Goal: Communication & Community: Answer question/provide support

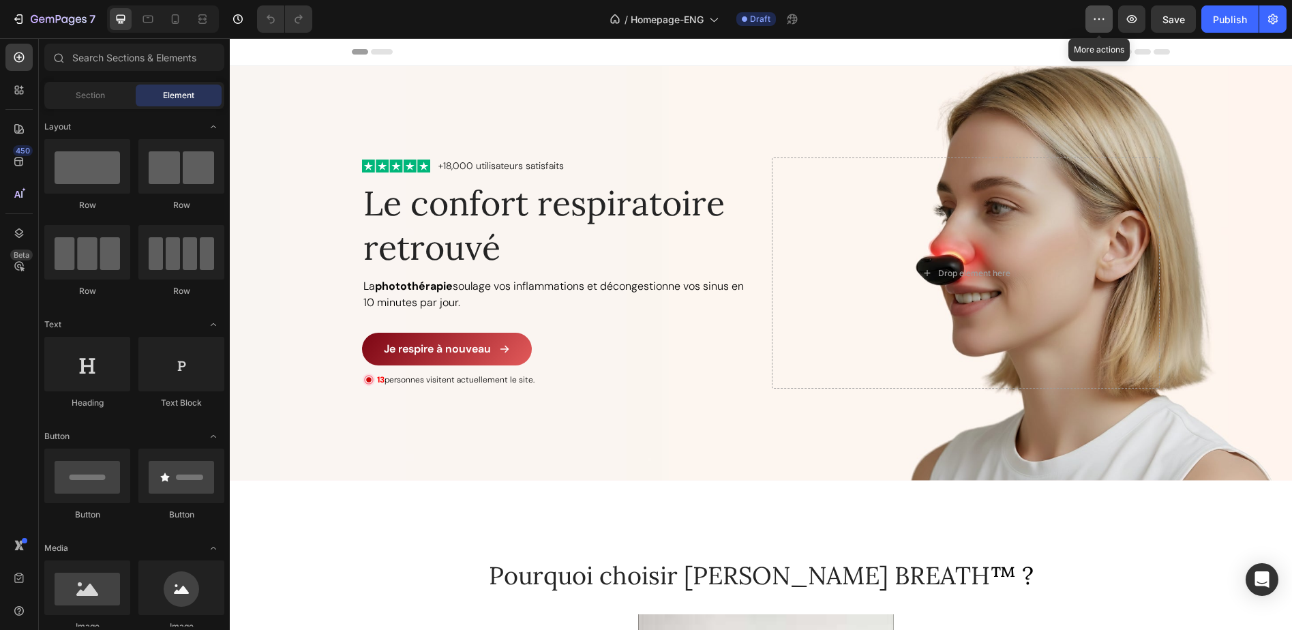
click at [1099, 22] on icon "button" at bounding box center [1099, 19] width 14 height 14
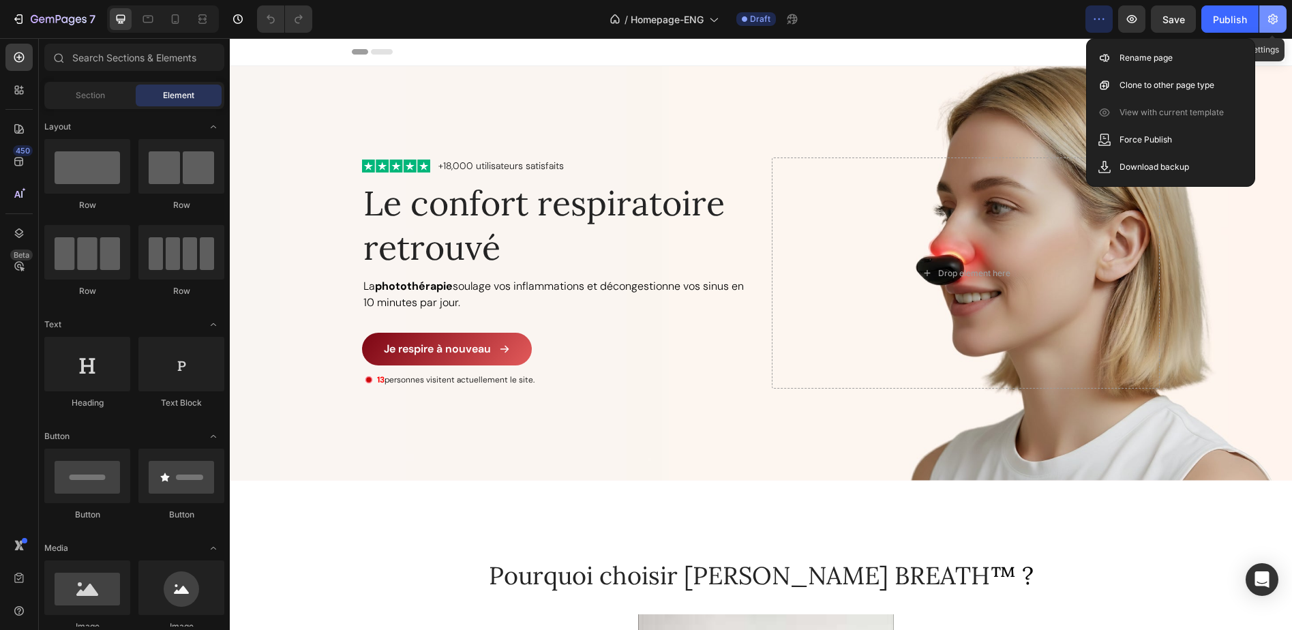
click at [1282, 18] on button "button" at bounding box center [1272, 18] width 27 height 27
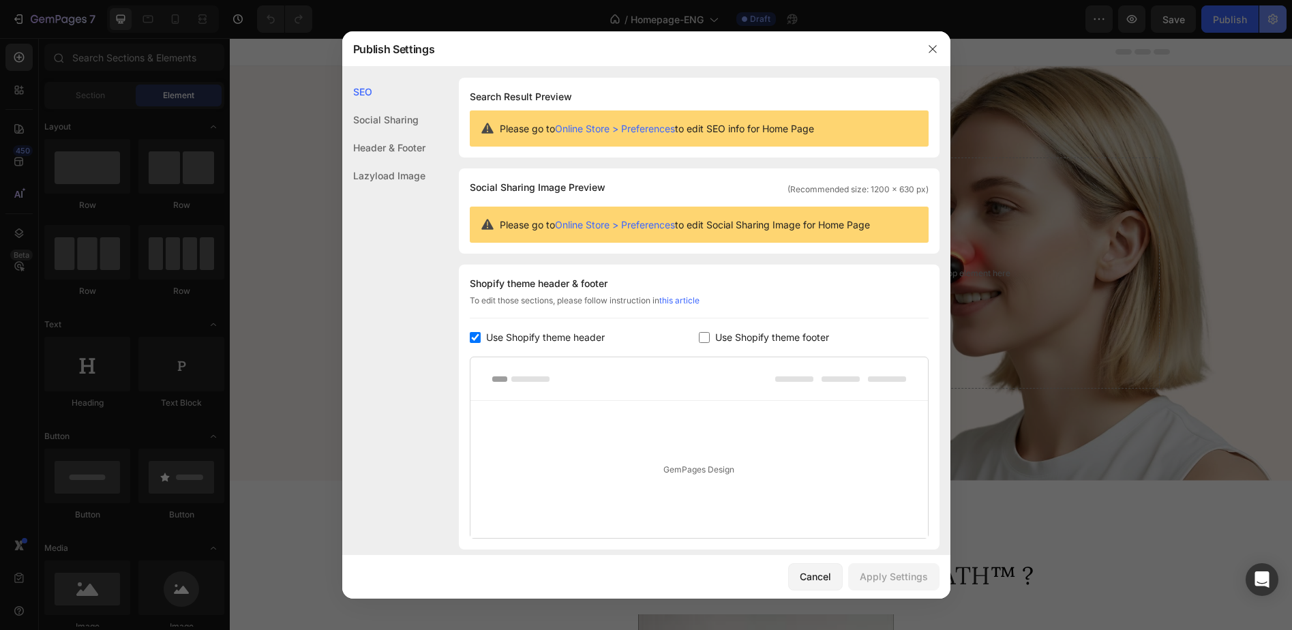
click at [1272, 20] on div at bounding box center [646, 315] width 1292 height 630
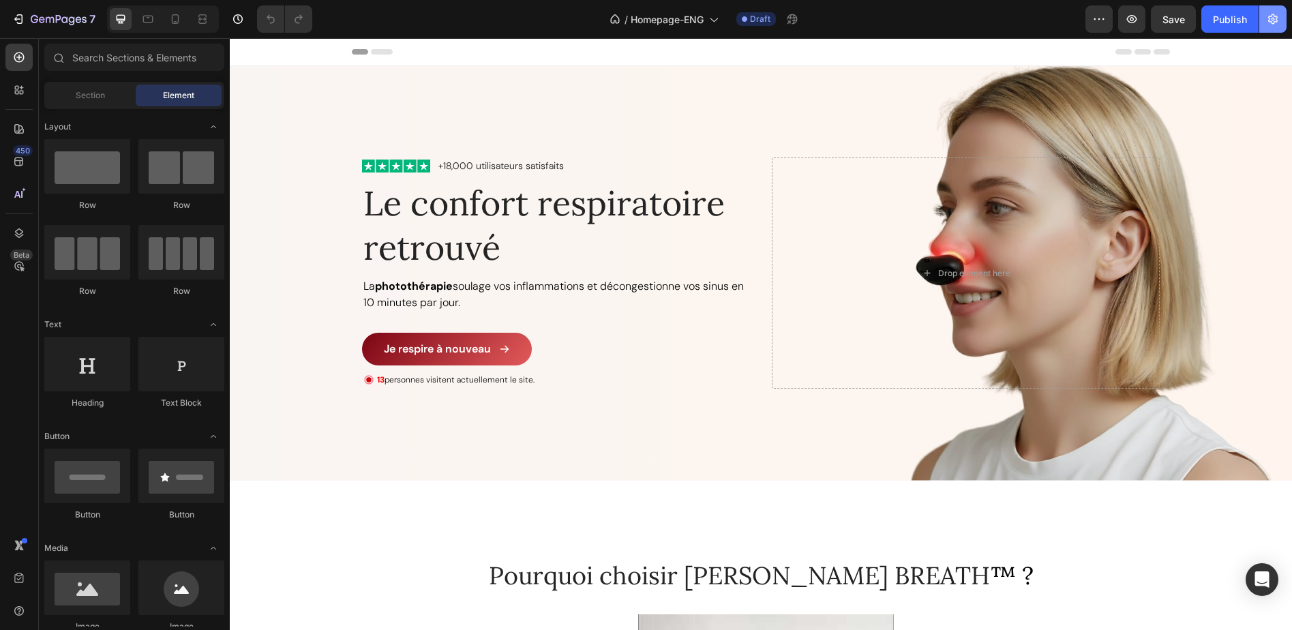
click at [1272, 20] on icon "button" at bounding box center [1273, 19] width 3 height 3
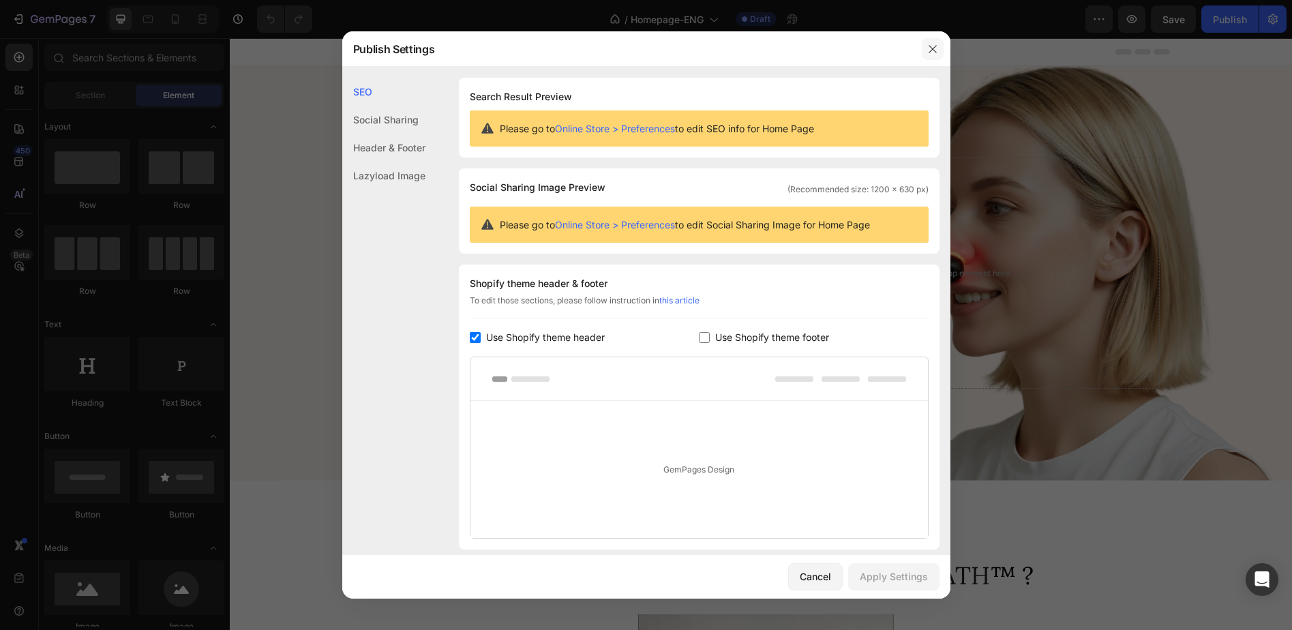
click at [929, 52] on icon "button" at bounding box center [932, 49] width 11 height 11
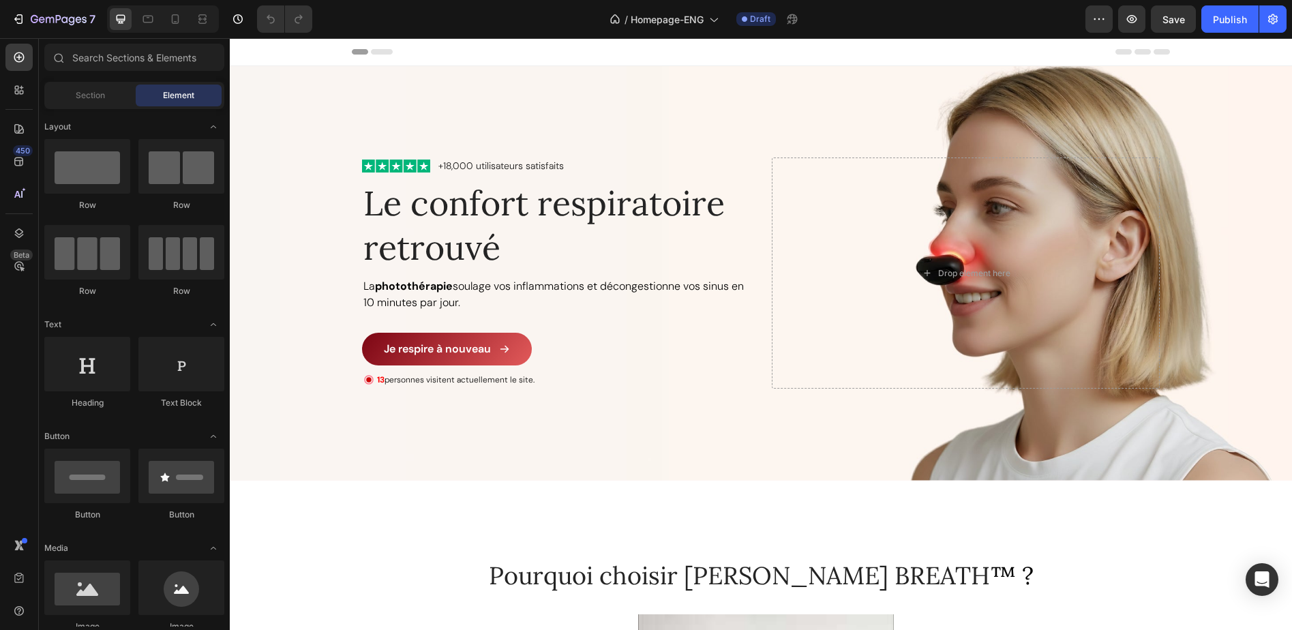
click at [967, 21] on div "/ Homepage-ENG Draft" at bounding box center [704, 18] width 762 height 27
click at [714, 22] on icon at bounding box center [713, 19] width 14 height 14
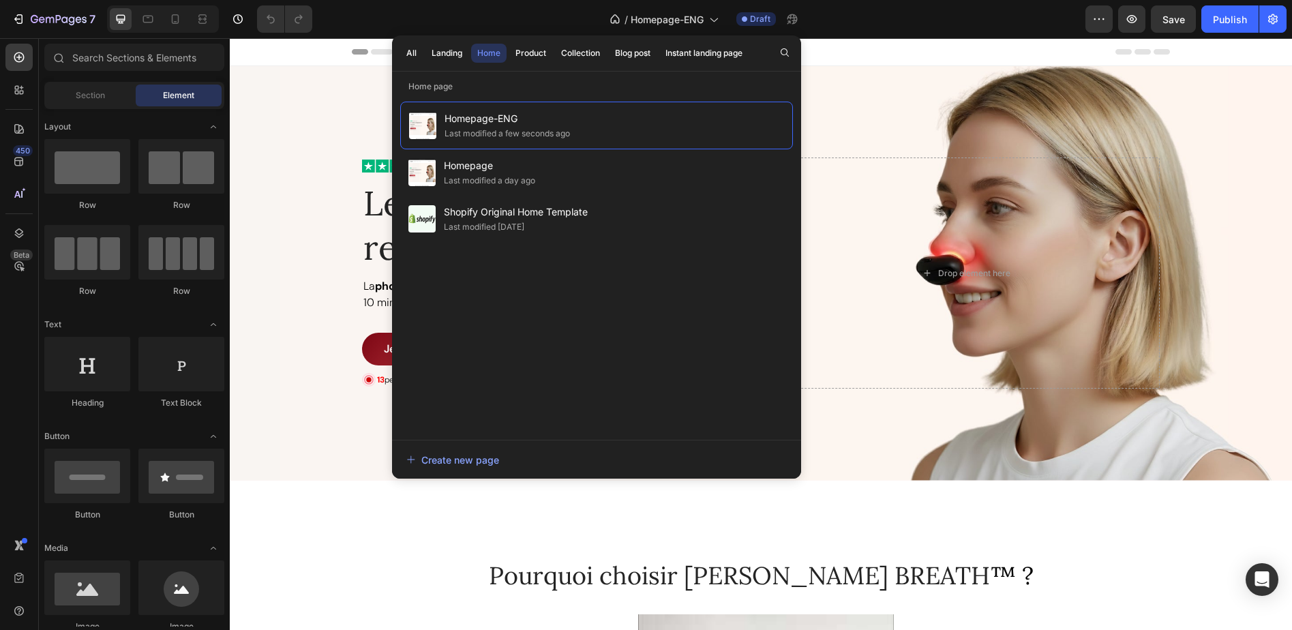
click at [878, 23] on div "/ Homepage-ENG Draft" at bounding box center [704, 18] width 762 height 27
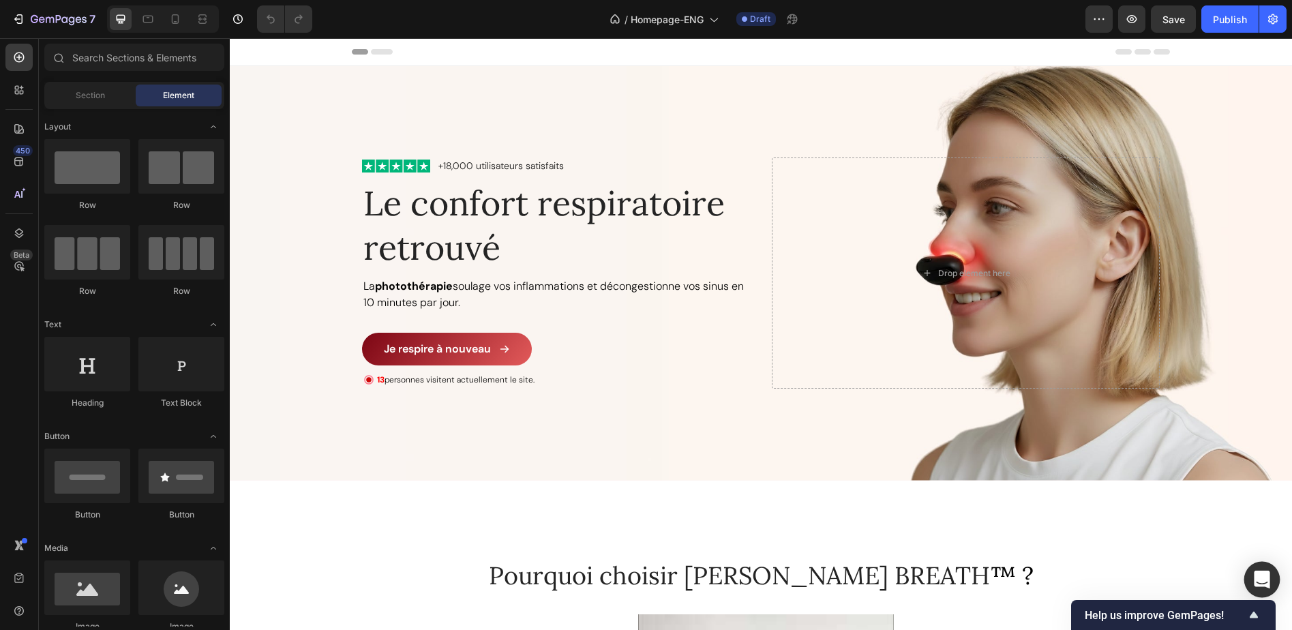
click at [1266, 578] on icon "Open Intercom Messenger" at bounding box center [1262, 580] width 16 height 18
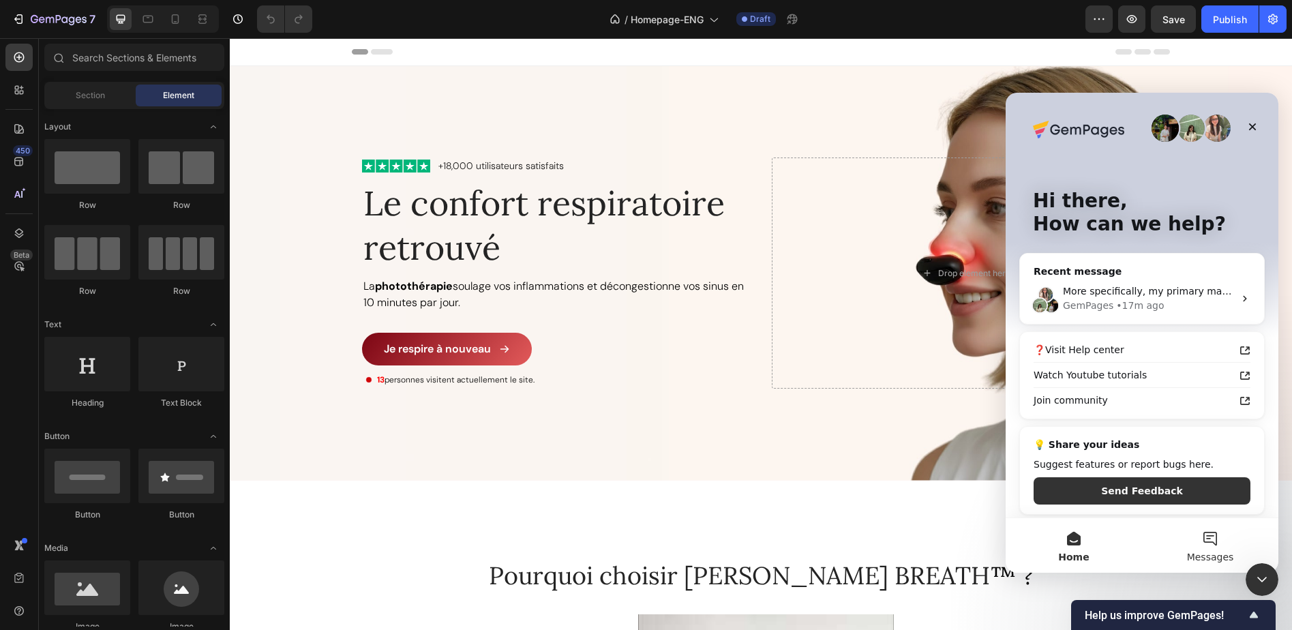
click at [1216, 548] on button "Messages" at bounding box center [1210, 545] width 136 height 55
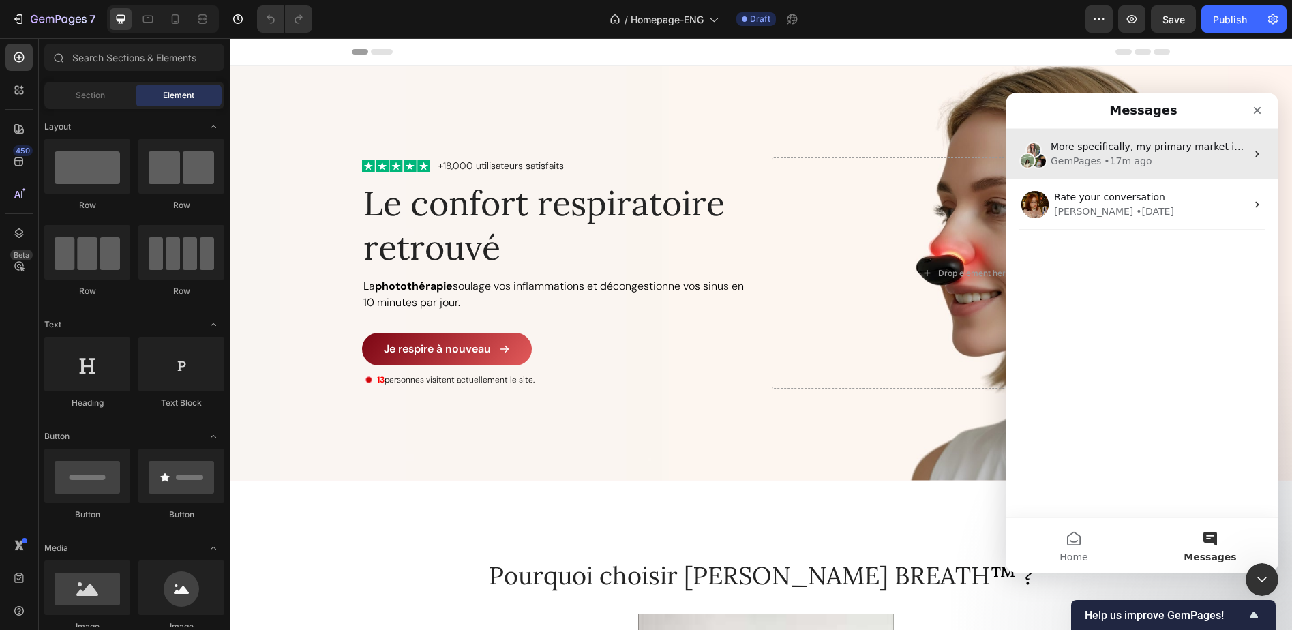
click at [1150, 153] on div "More specifically, my primary market is [GEOGRAPHIC_DATA]. I just created an US…" at bounding box center [1149, 147] width 196 height 14
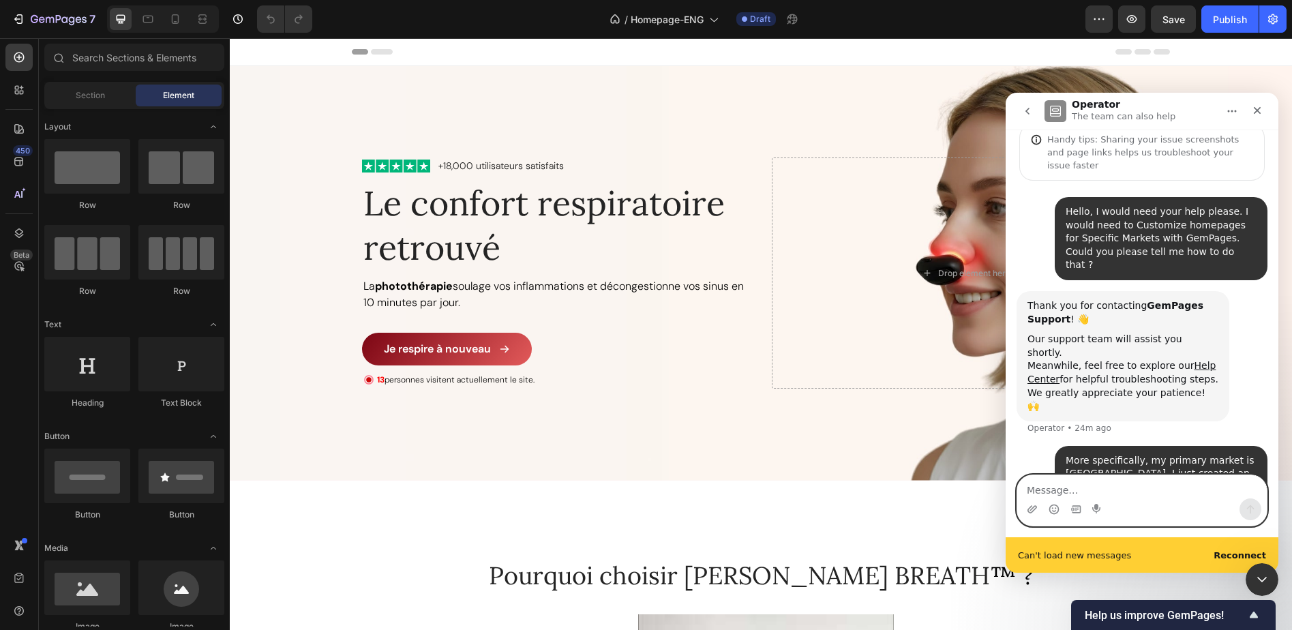
scroll to position [106, 0]
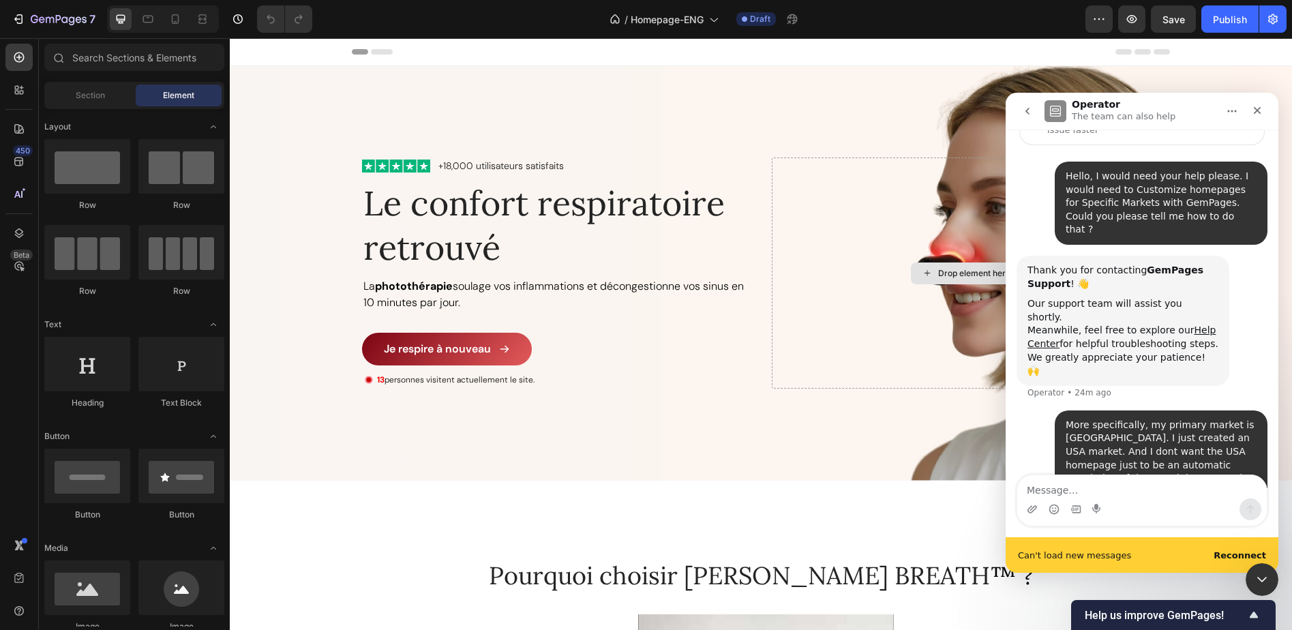
click at [1228, 554] on b "Reconnect" at bounding box center [1240, 555] width 52 height 10
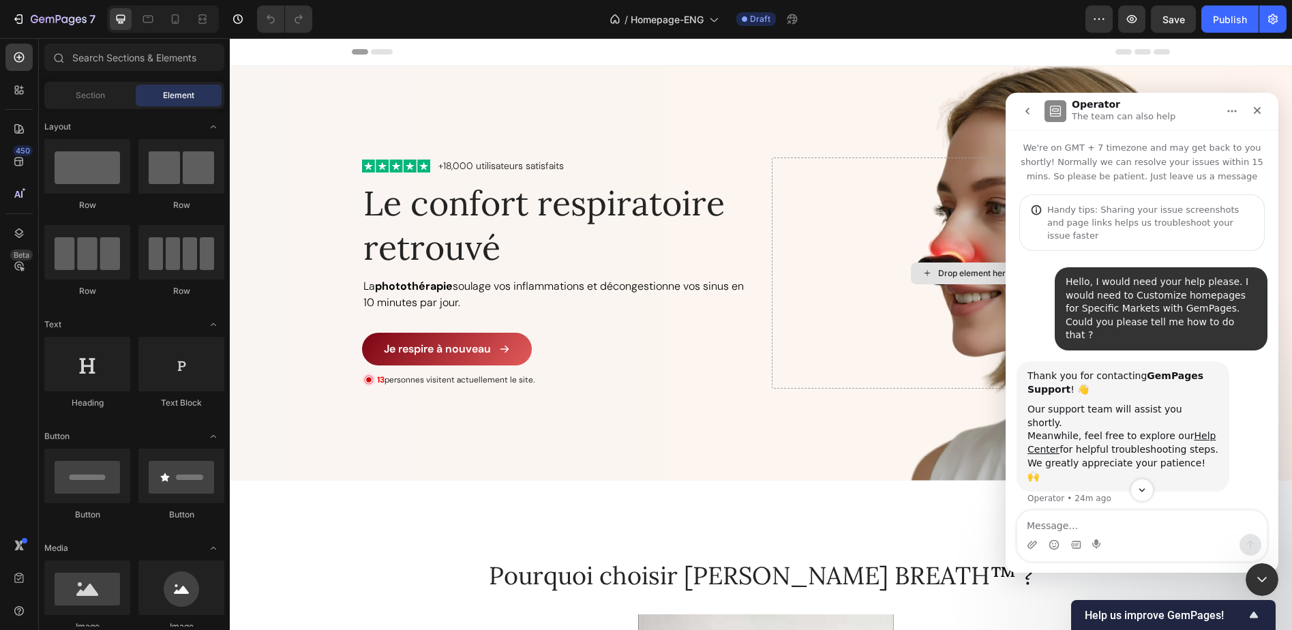
scroll to position [70, 0]
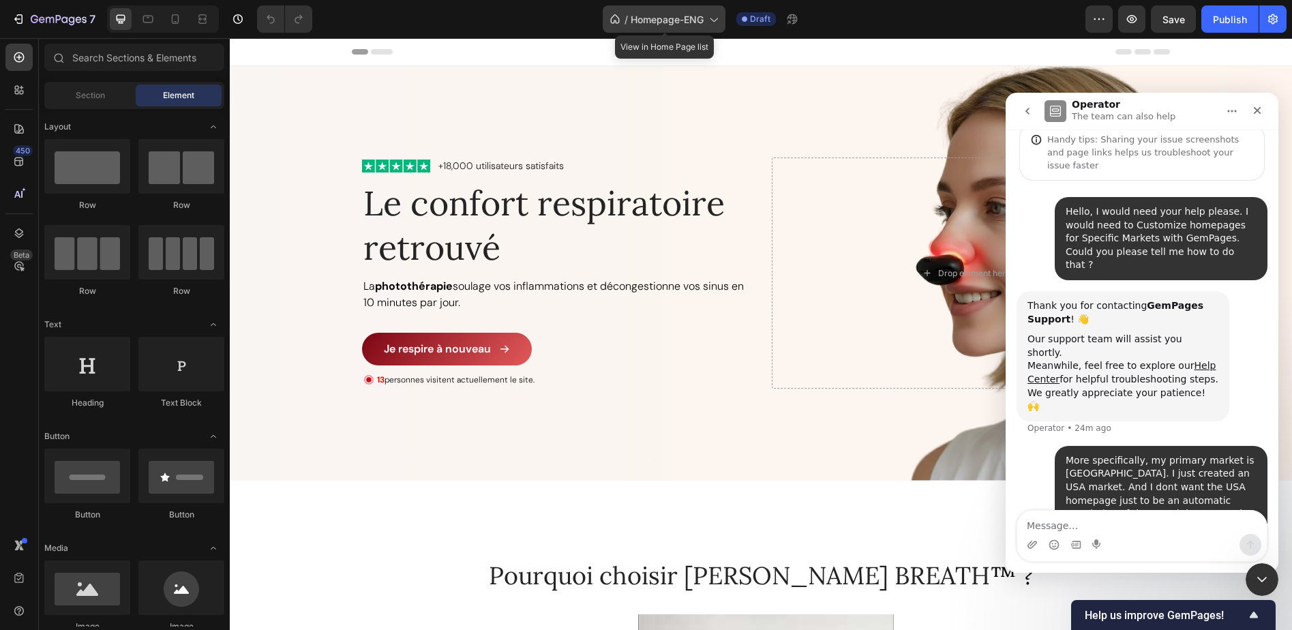
click at [702, 22] on span "Homepage-ENG" at bounding box center [667, 19] width 73 height 14
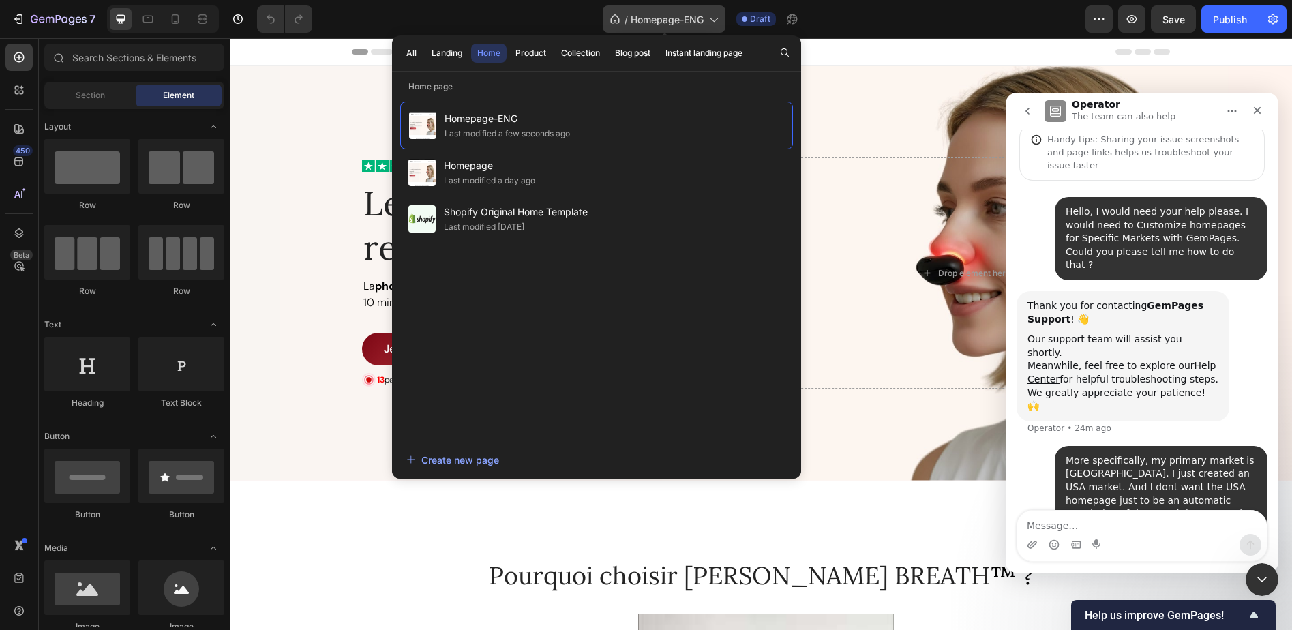
click at [702, 22] on span "Homepage-ENG" at bounding box center [667, 19] width 73 height 14
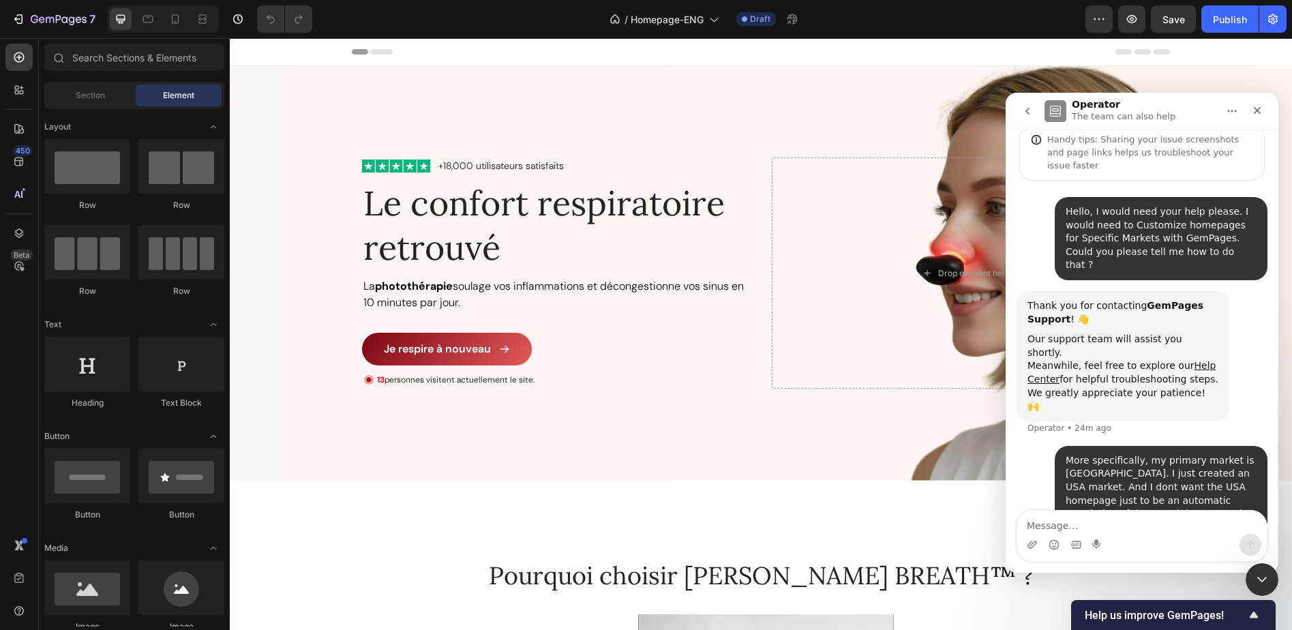
click at [1063, 14] on div "/ Homepage-ENG Draft" at bounding box center [704, 18] width 762 height 27
click at [1096, 17] on icon "button" at bounding box center [1099, 19] width 14 height 14
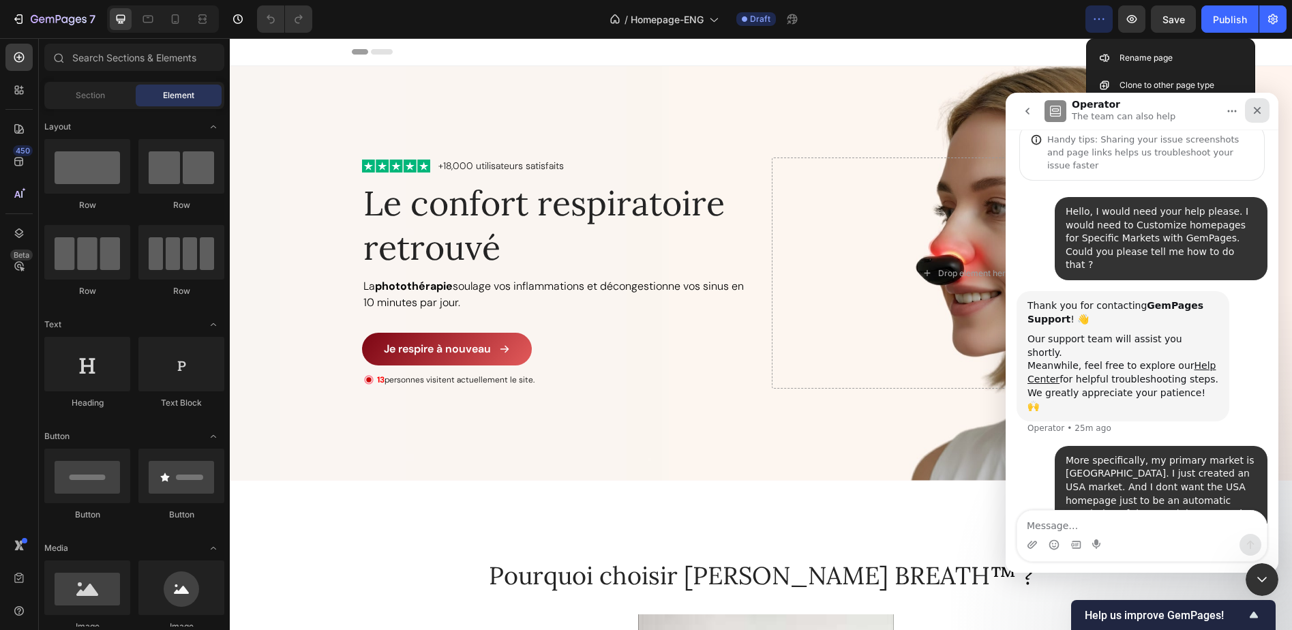
click at [1257, 106] on icon "Close" at bounding box center [1257, 110] width 11 height 11
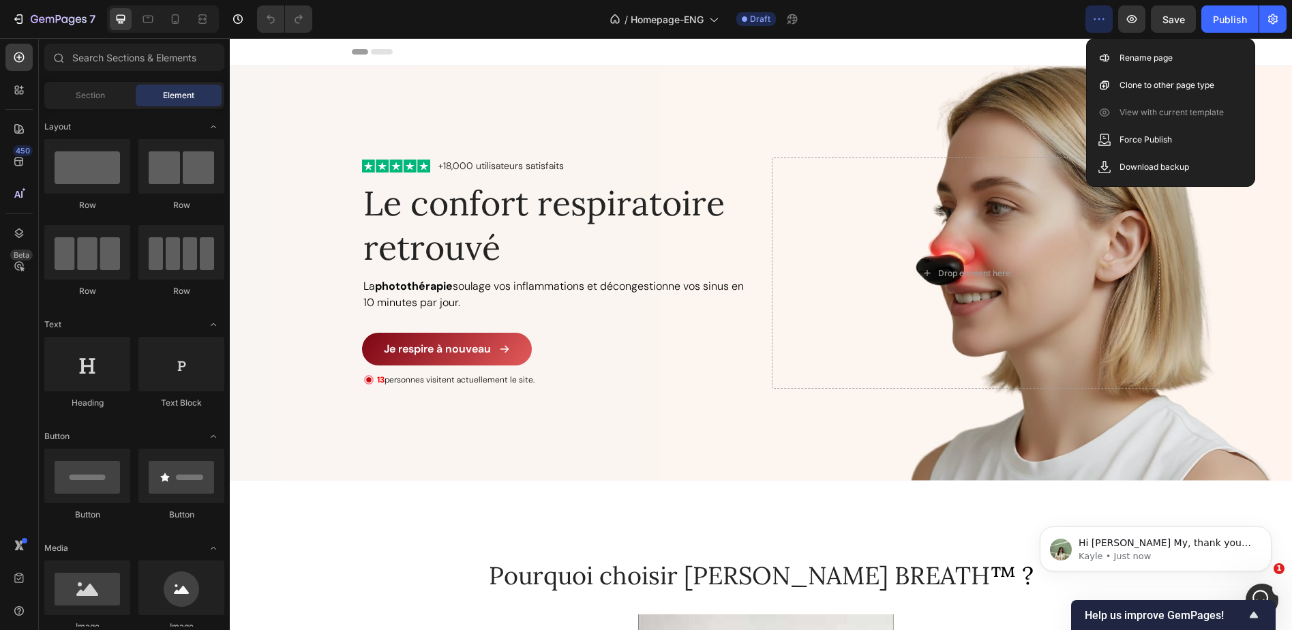
scroll to position [0, 0]
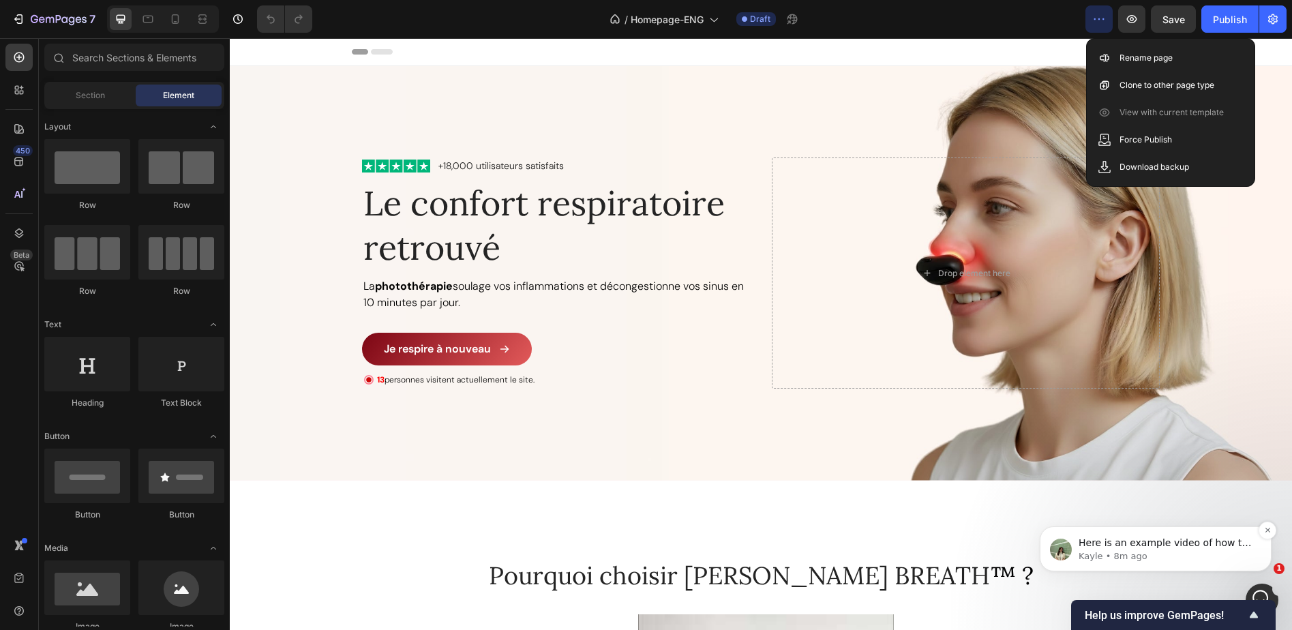
click at [1222, 550] on p "Kayle • 8m ago" at bounding box center [1167, 556] width 176 height 12
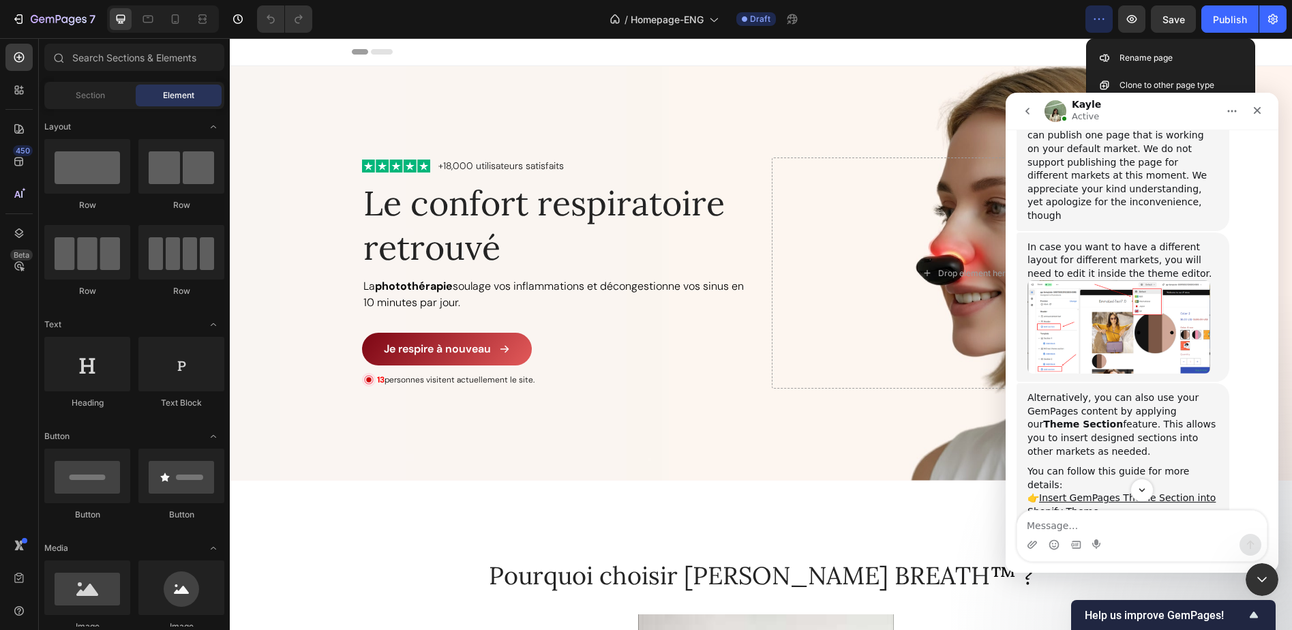
scroll to position [806, 0]
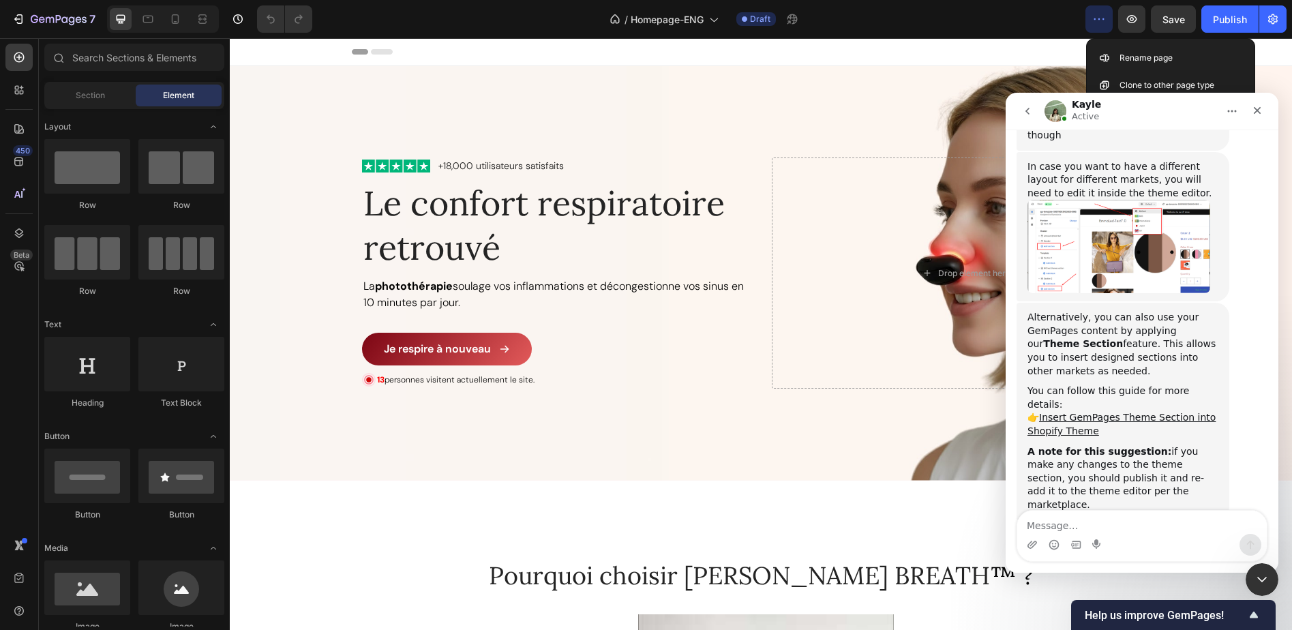
click at [1137, 557] on link "[URL][DOMAIN_NAME]" at bounding box center [1099, 569] width 145 height 25
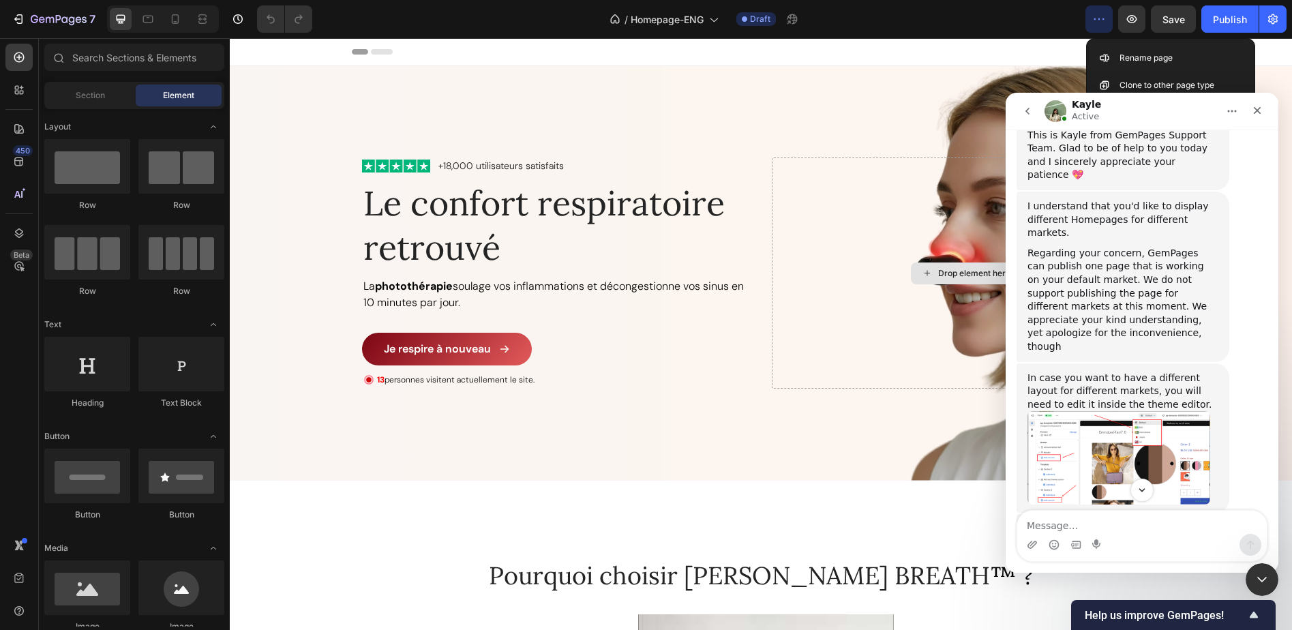
scroll to position [822, 0]
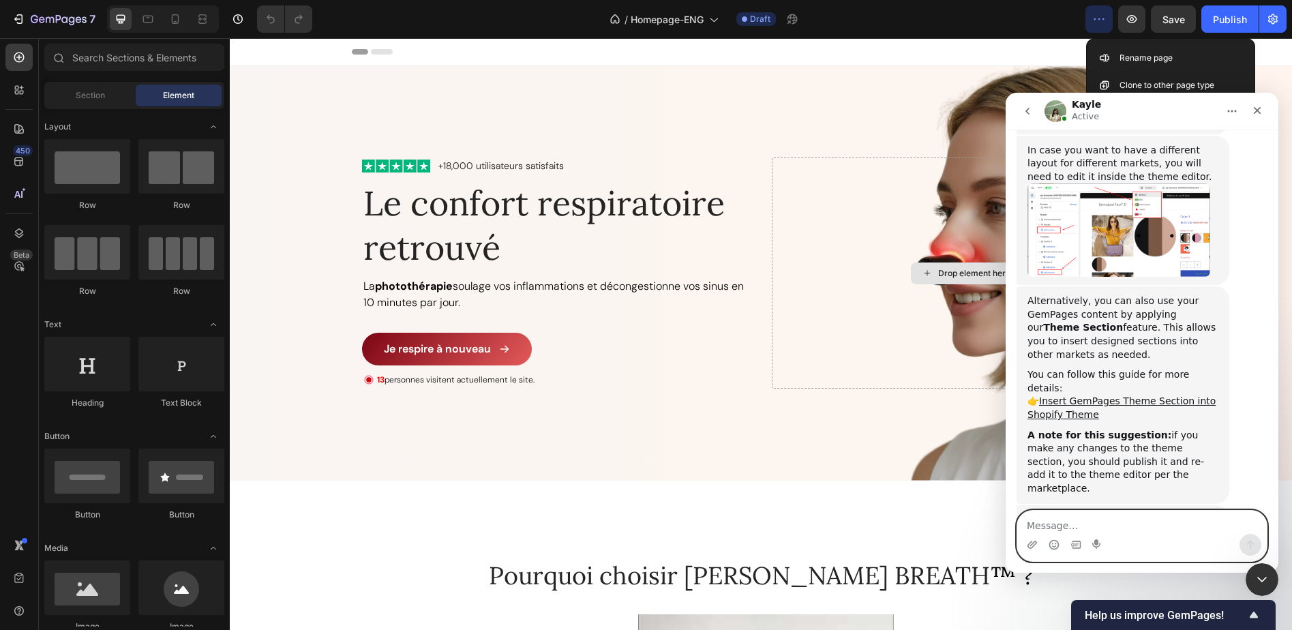
click at [1164, 530] on textarea "Message…" at bounding box center [1142, 522] width 250 height 23
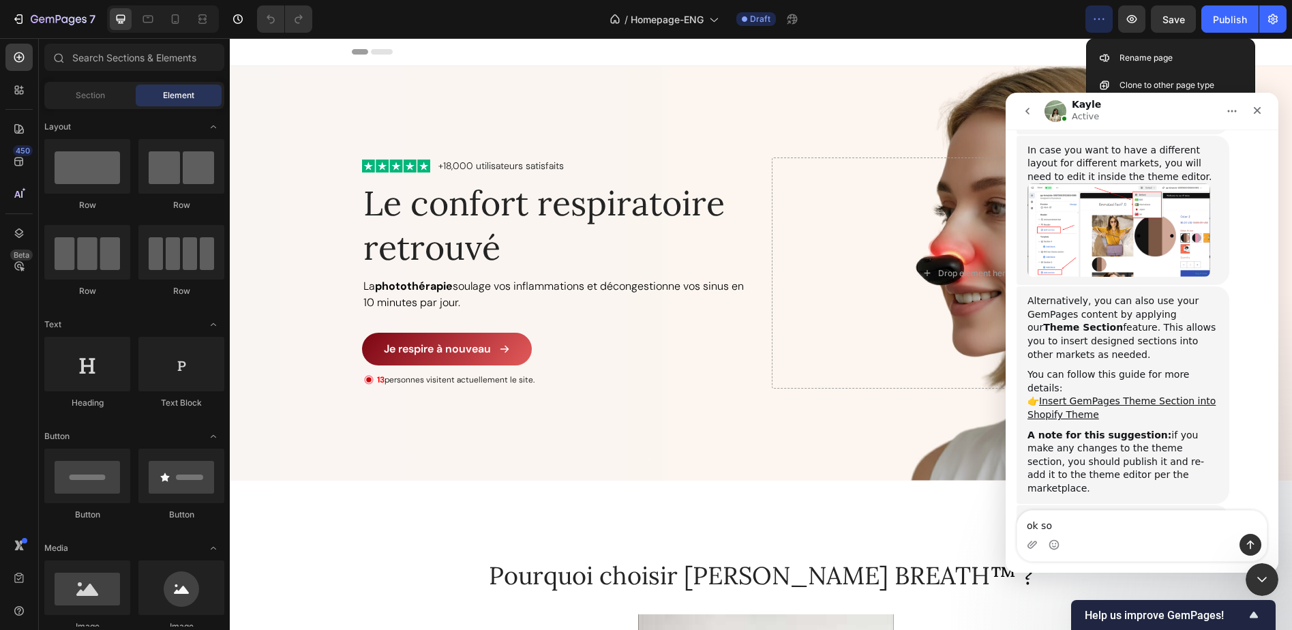
drag, startPoint x: 1136, startPoint y: 226, endPoint x: 1182, endPoint y: 206, distance: 50.1
click at [1182, 295] on div "Alternatively, you can also use your GemPages content by applying our Theme Sec…" at bounding box center [1122, 328] width 191 height 67
copy div "insert designed sections into other markets as needed."
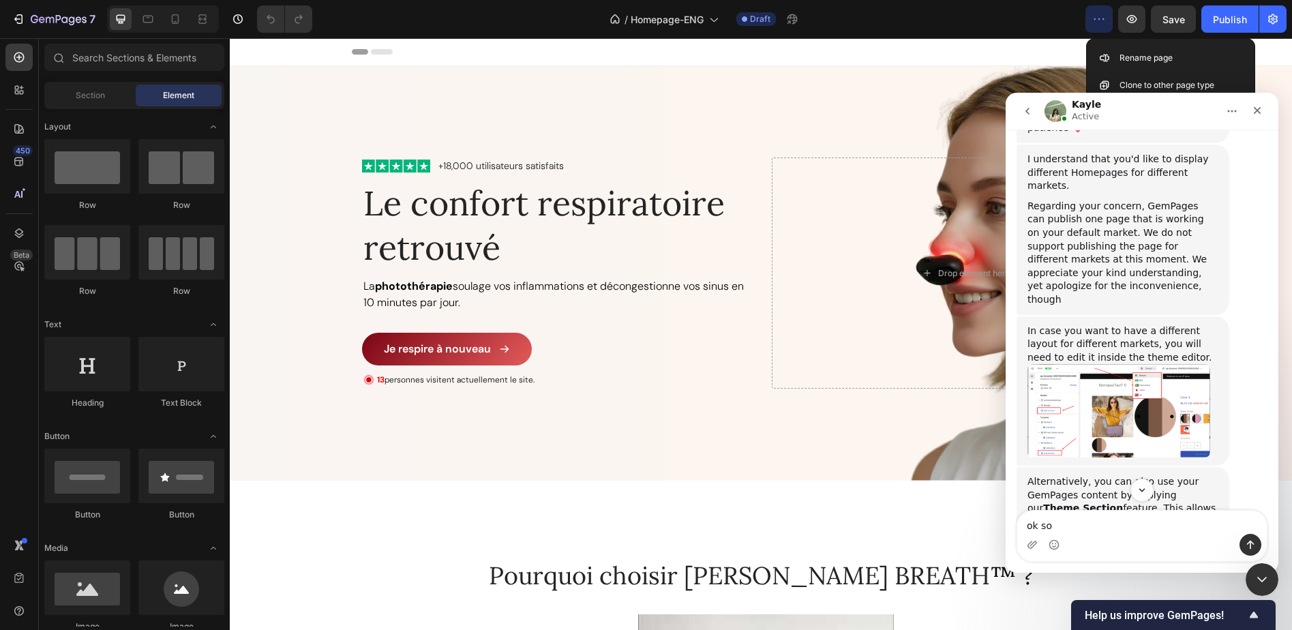
scroll to position [592, 0]
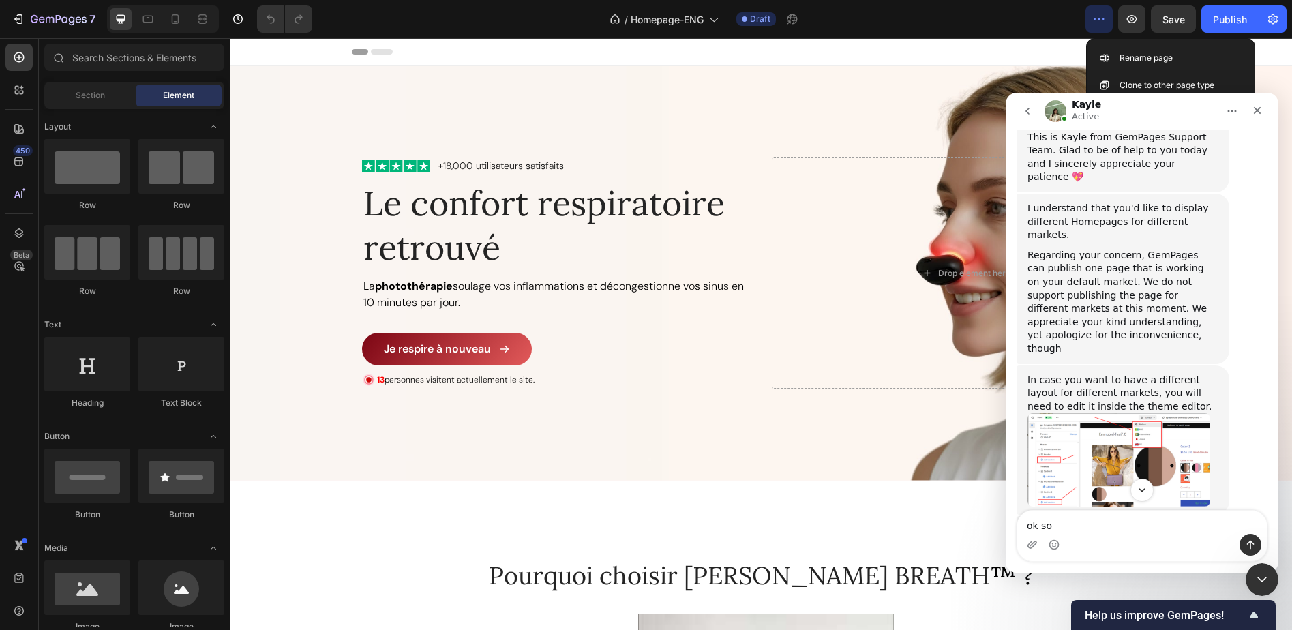
click at [1145, 413] on img "Kayle says…" at bounding box center [1118, 459] width 183 height 93
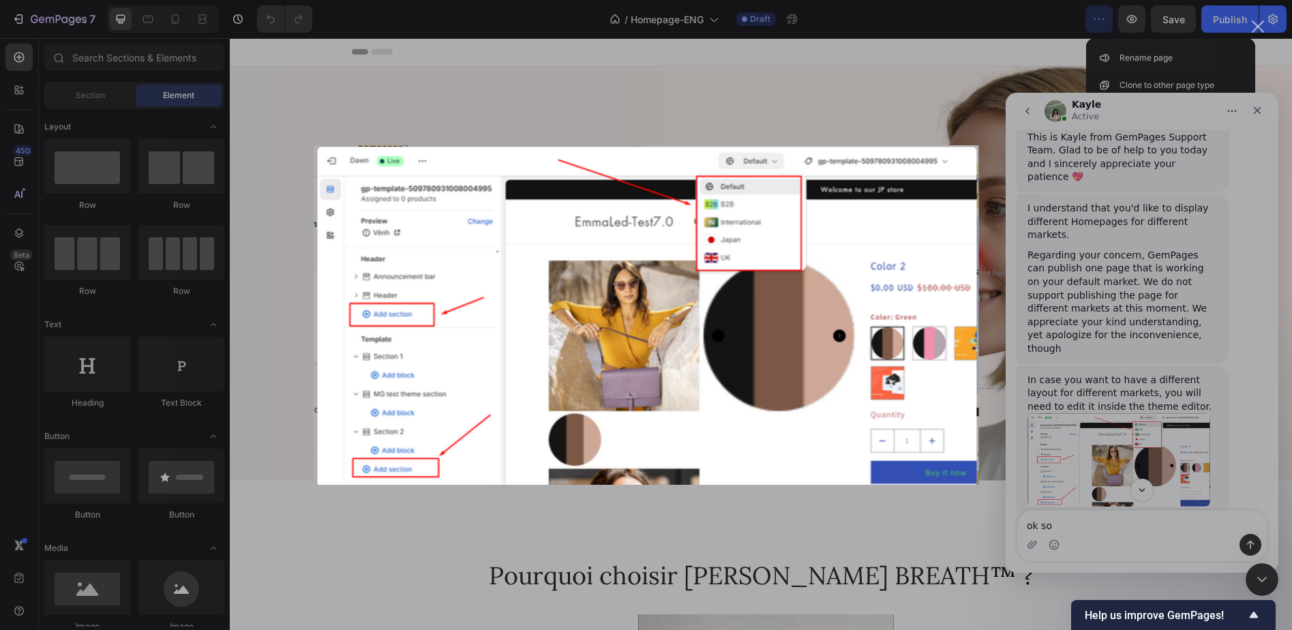
click at [757, 104] on div "Intercom messenger" at bounding box center [646, 315] width 1292 height 630
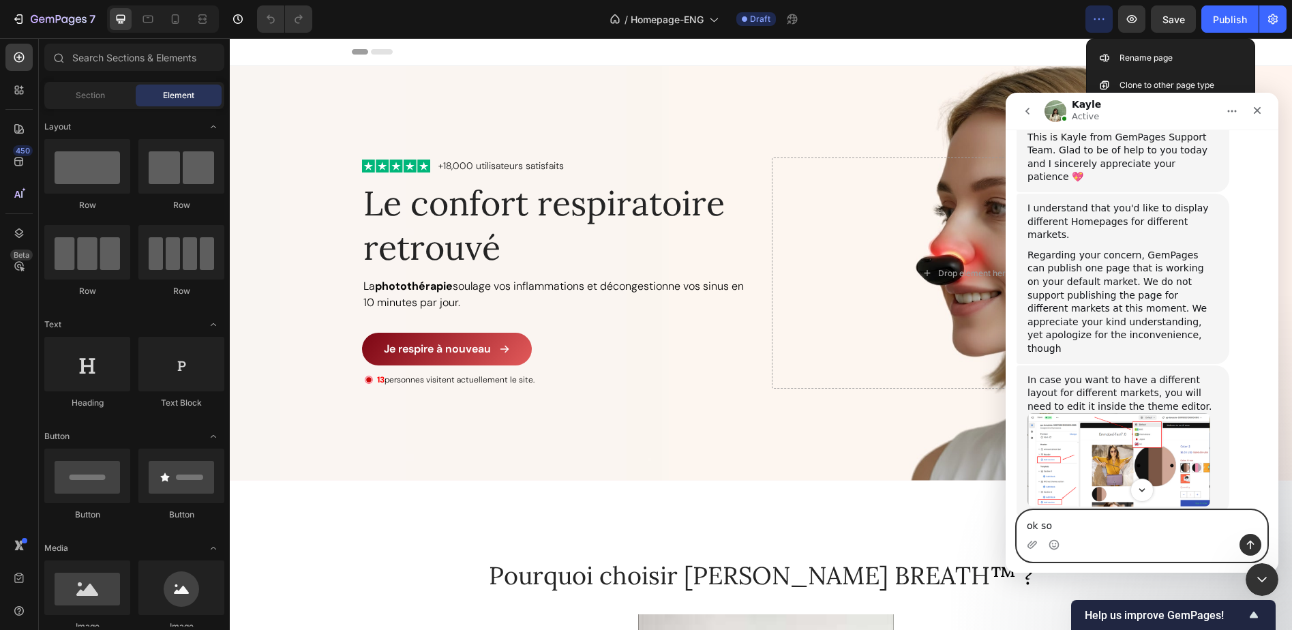
drag, startPoint x: 1117, startPoint y: 524, endPoint x: 989, endPoint y: 523, distance: 127.5
click at [1006, 523] on html "Kayle Active We're on GMT + 7 timezone and may get back to you shortly! Normall…" at bounding box center [1142, 333] width 273 height 480
type textarea "actually I don't see the "default" drop down"
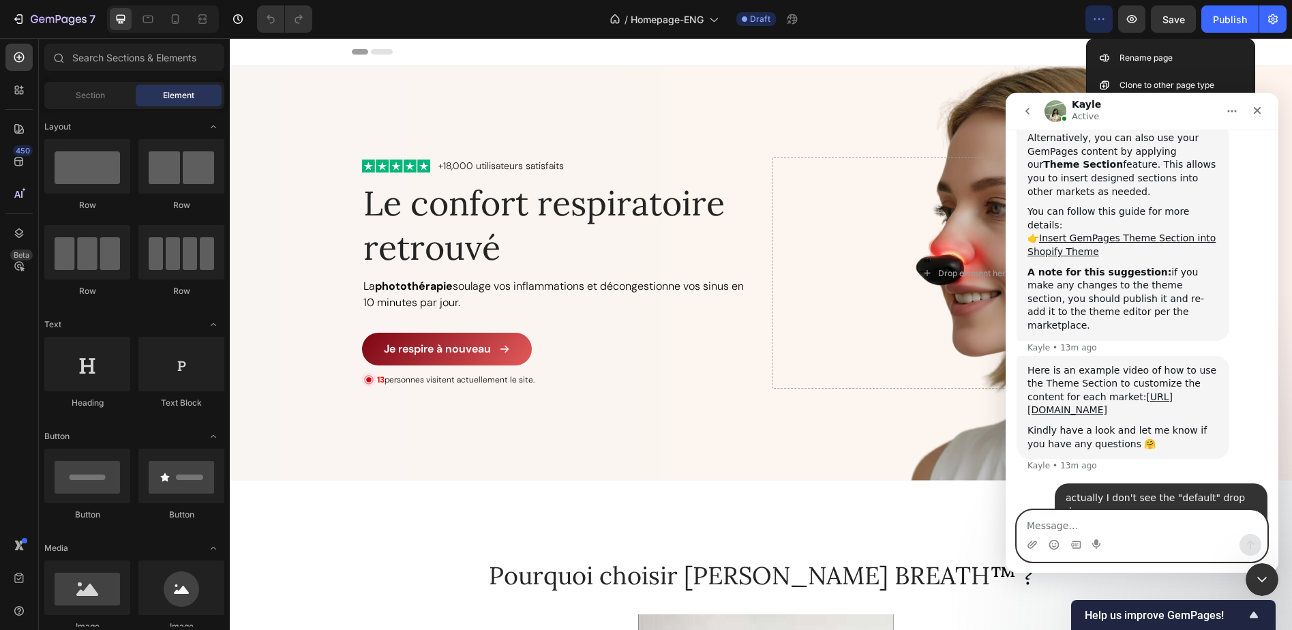
scroll to position [1015, 0]
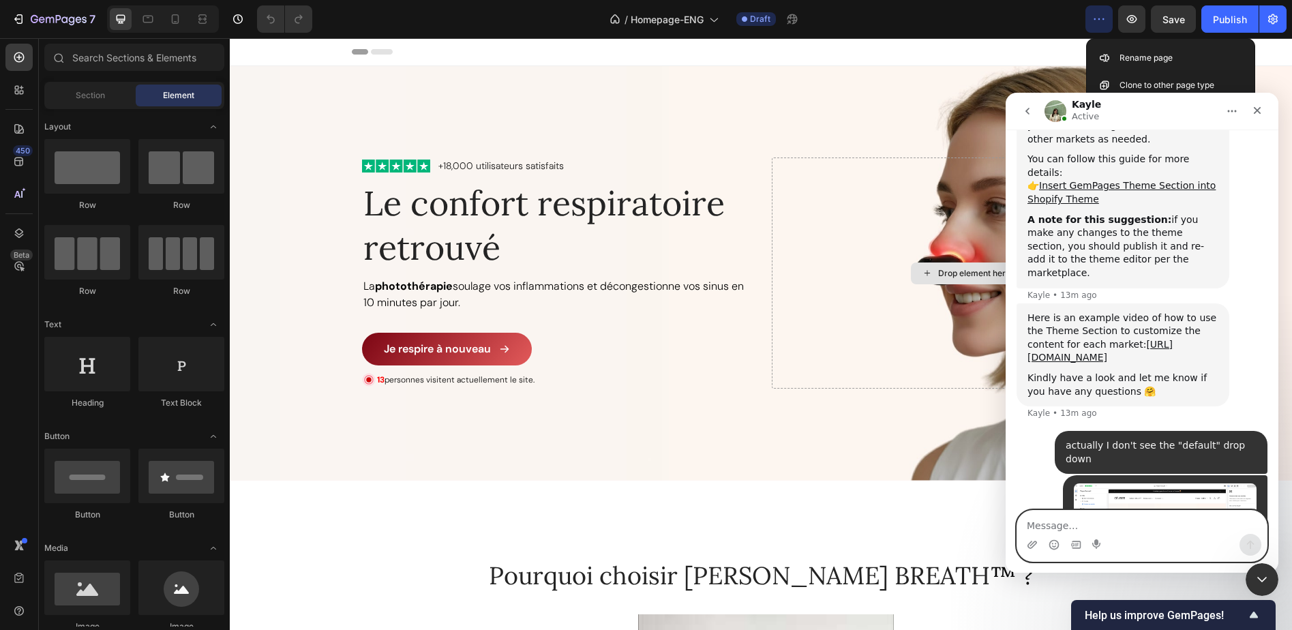
click at [1141, 515] on textarea "Message…" at bounding box center [1142, 522] width 250 height 23
type textarea "w"
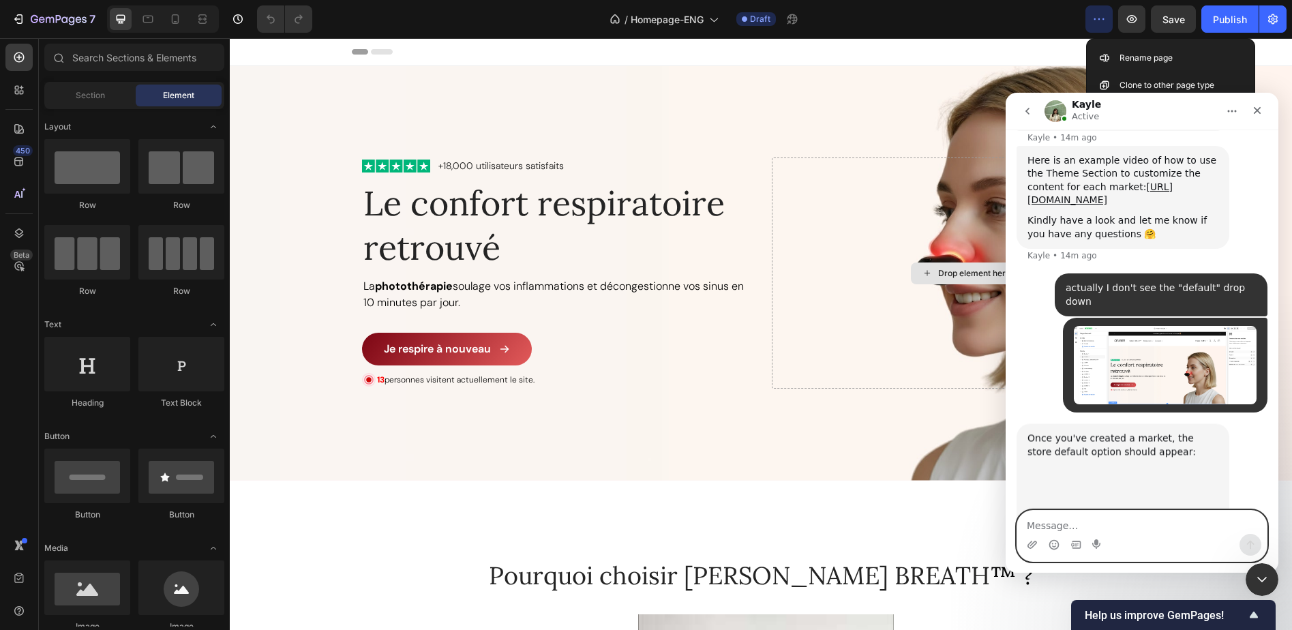
scroll to position [1207, 0]
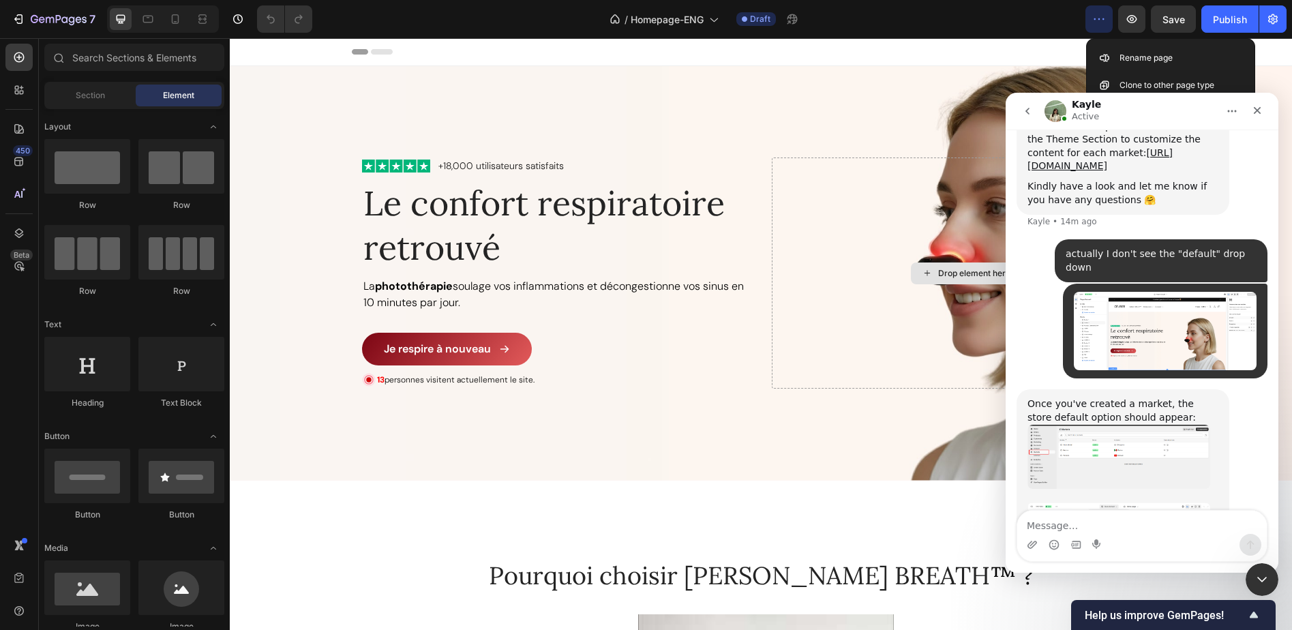
click at [1140, 425] on img "Kayle says…" at bounding box center [1118, 457] width 183 height 65
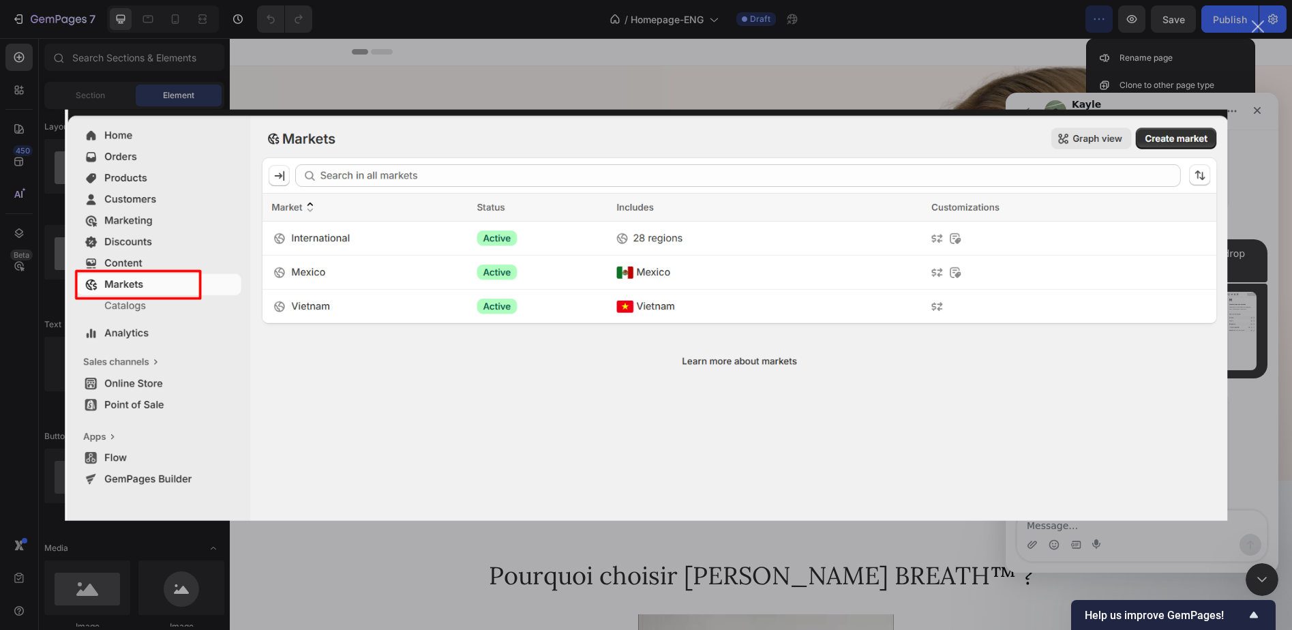
scroll to position [0, 0]
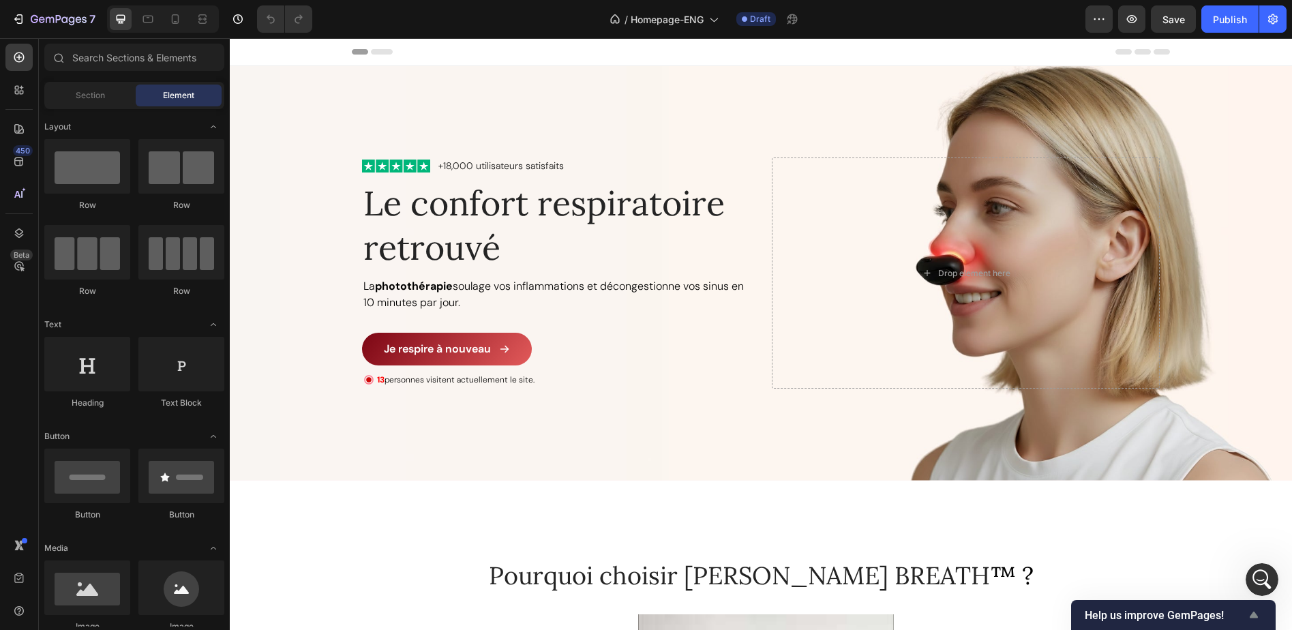
click at [1253, 611] on icon "Show survey - Help us improve GemPages!" at bounding box center [1254, 615] width 16 height 16
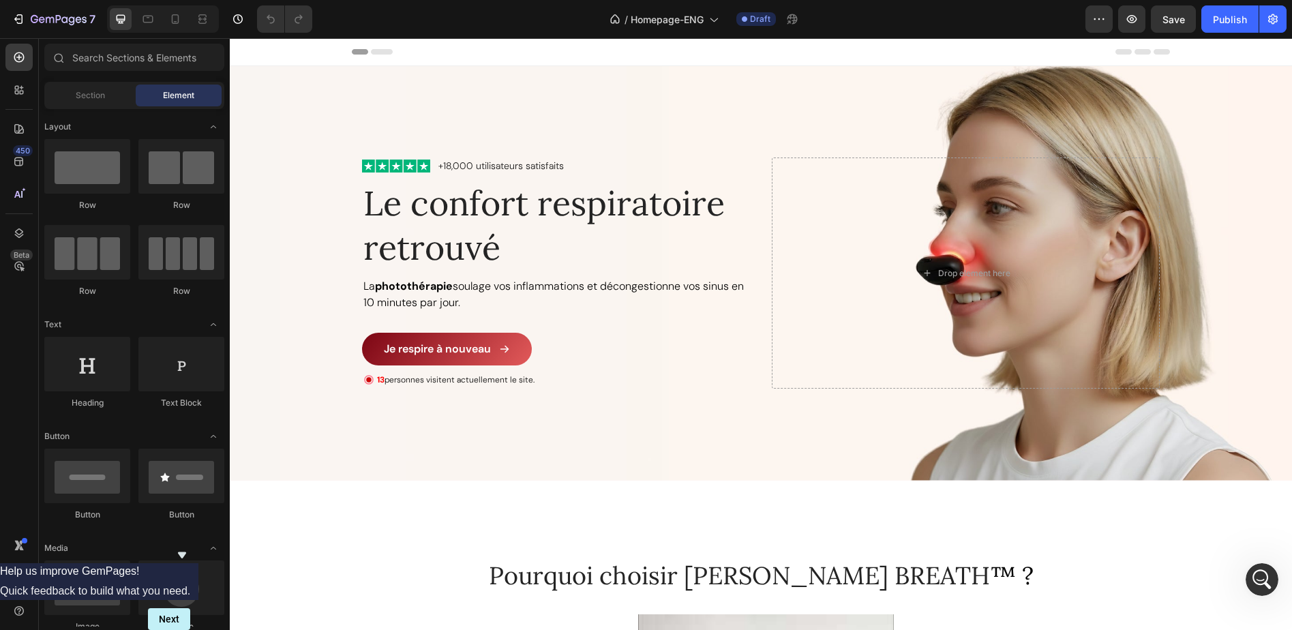
click at [186, 552] on icon "Hide survey" at bounding box center [182, 555] width 8 height 6
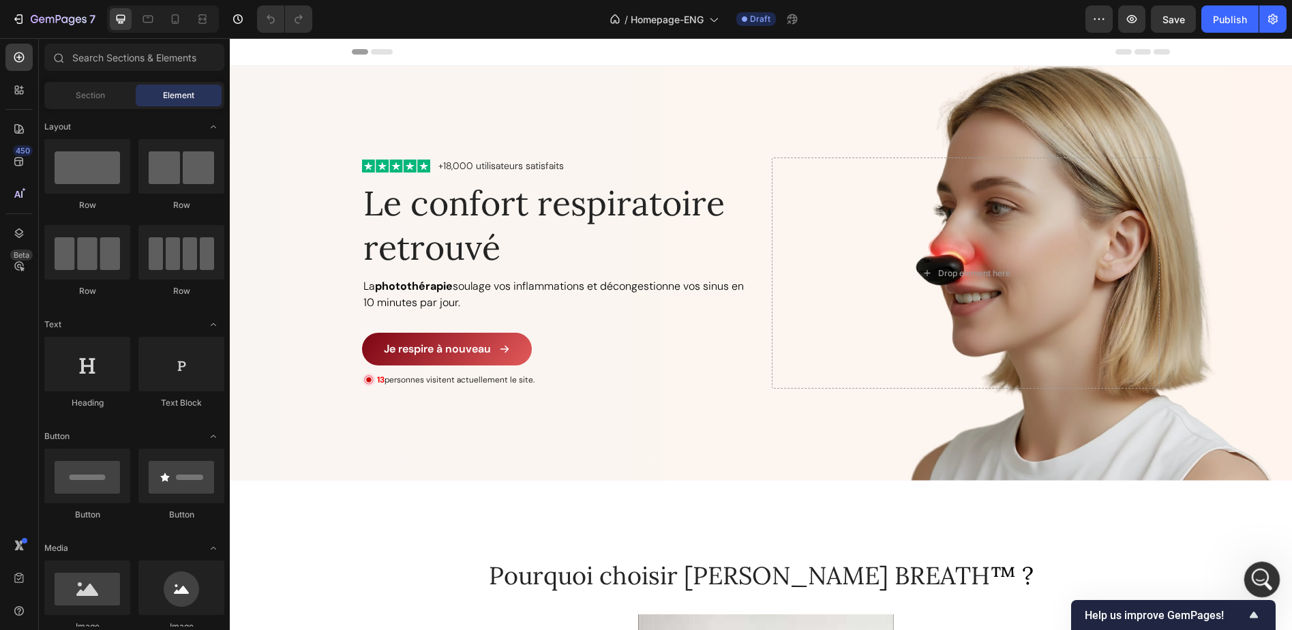
click at [1265, 581] on icon "Open Intercom Messenger" at bounding box center [1260, 578] width 22 height 22
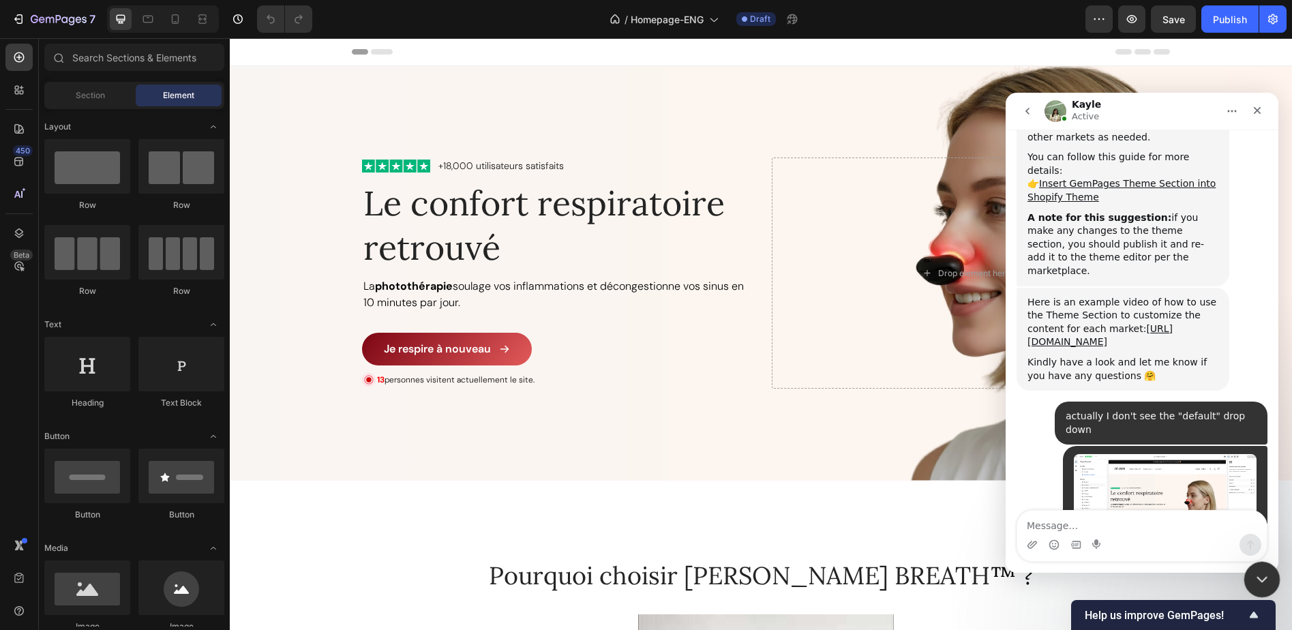
scroll to position [1180, 0]
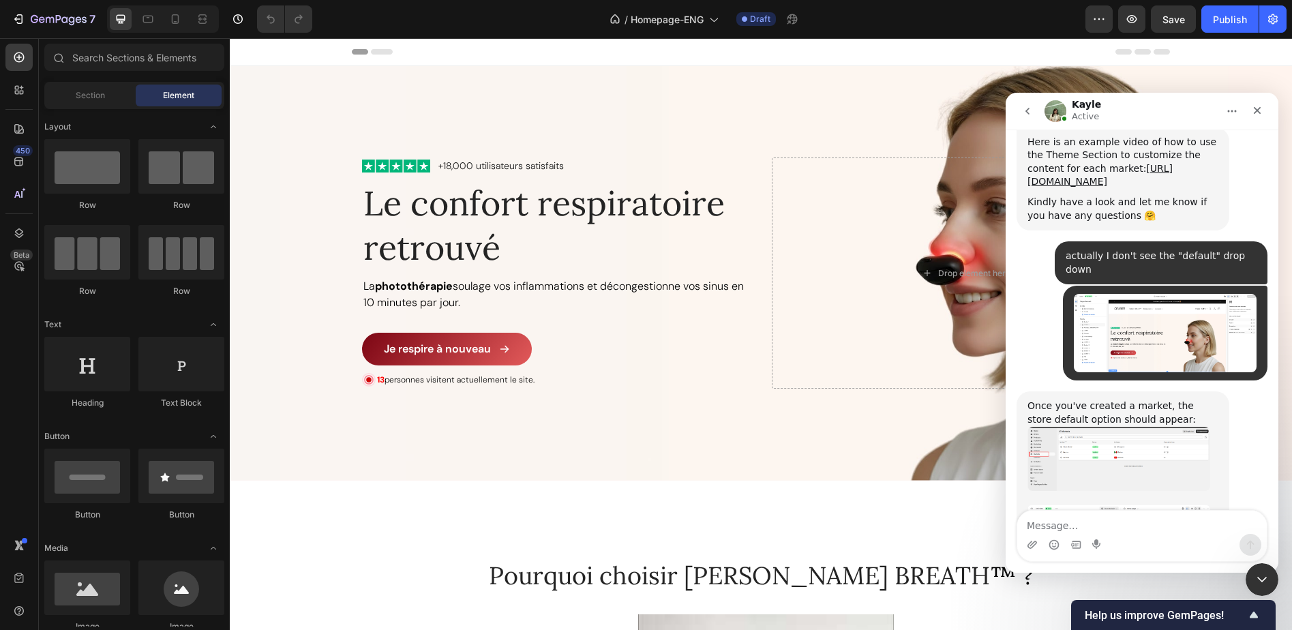
click at [1112, 505] on img "Kayle says…" at bounding box center [1118, 525] width 183 height 40
